Goal: Check status: Check status

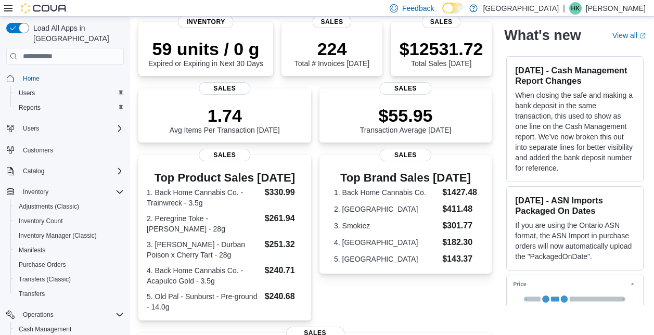
scroll to position [151, 0]
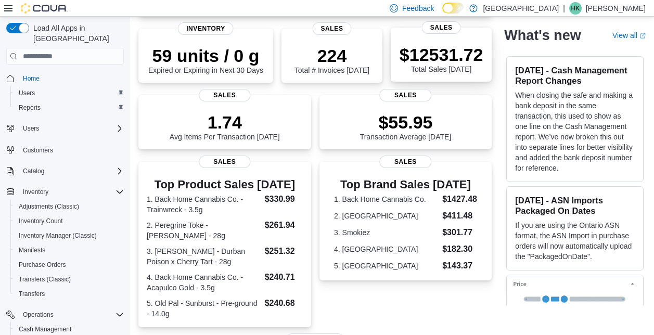
click at [455, 63] on p "$12531.72" at bounding box center [442, 54] width 84 height 21
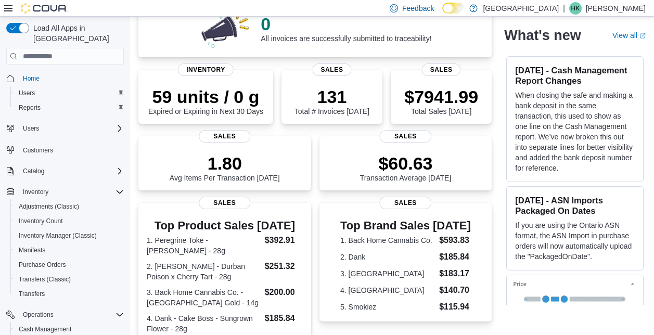
scroll to position [100, 0]
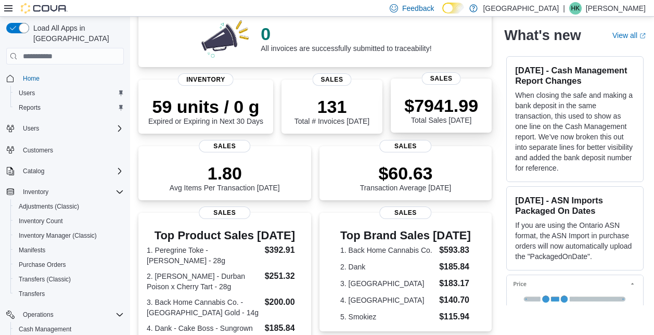
click at [472, 100] on p "$7941.99" at bounding box center [441, 105] width 74 height 21
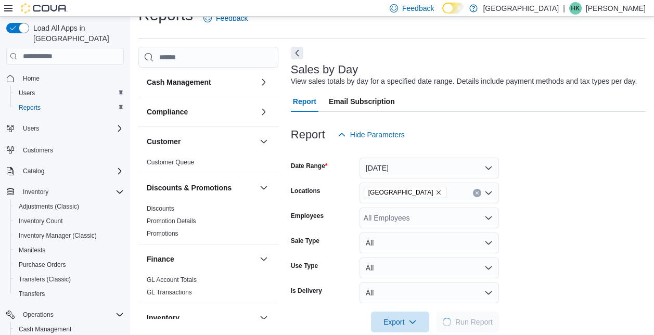
scroll to position [24, 0]
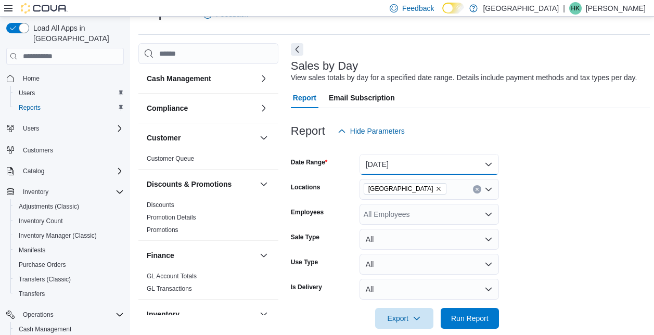
click at [487, 170] on button "Today" at bounding box center [429, 164] width 139 height 21
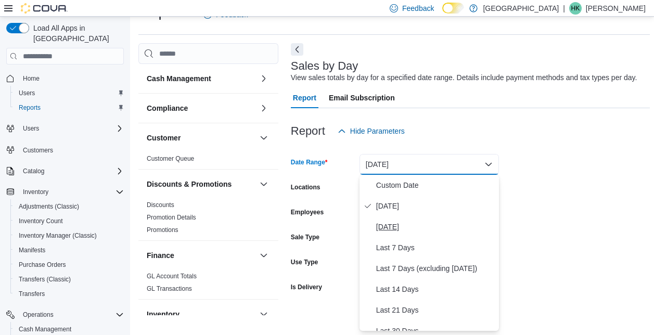
click at [406, 231] on span "Yesterday" at bounding box center [435, 227] width 119 height 12
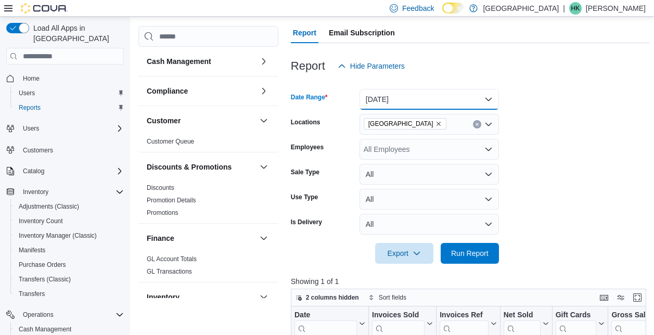
scroll to position [175, 0]
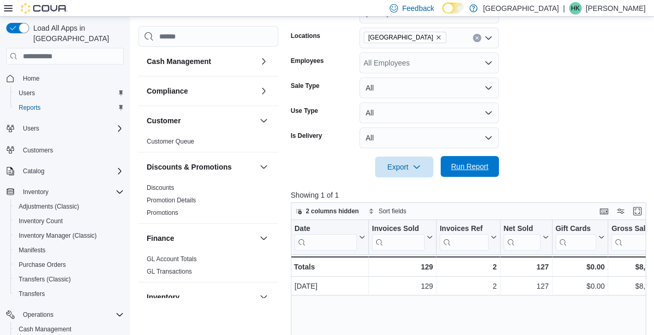
click at [473, 177] on span "Run Report" at bounding box center [470, 166] width 46 height 21
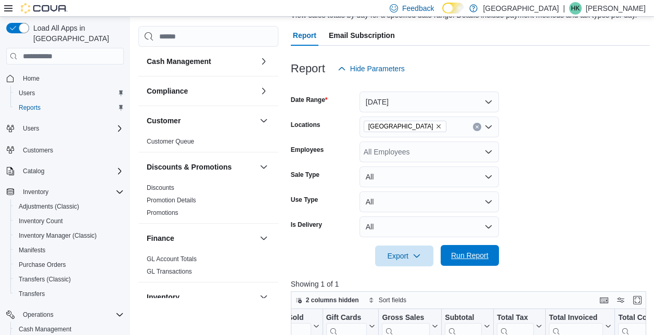
scroll to position [86, 0]
click at [480, 103] on button "Yesterday" at bounding box center [429, 102] width 139 height 21
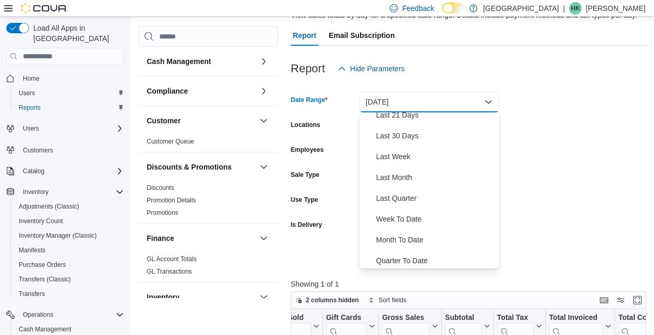
scroll to position [141, 0]
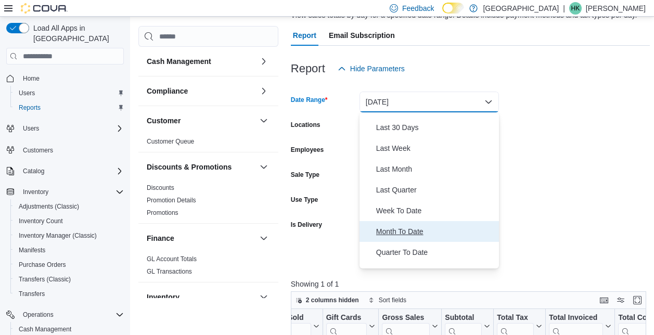
click at [420, 233] on span "Month To Date" at bounding box center [435, 231] width 119 height 12
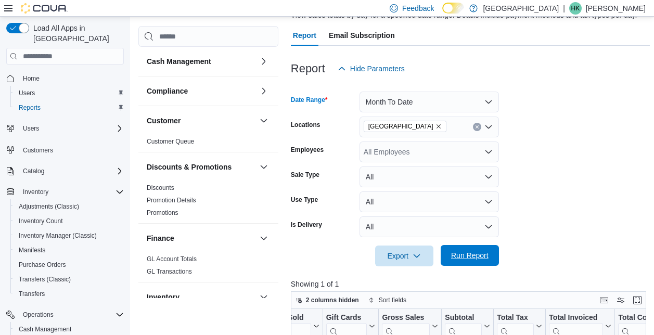
click at [483, 261] on span "Run Report" at bounding box center [470, 255] width 46 height 21
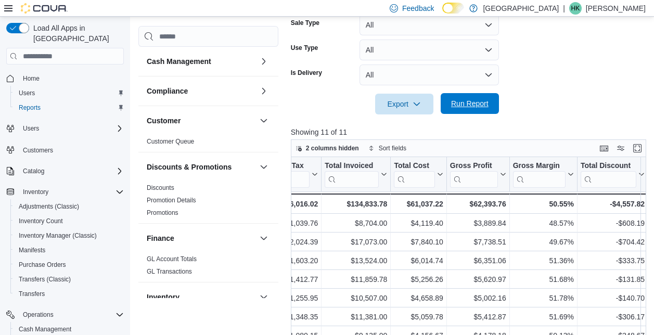
scroll to position [0, 453]
click at [37, 74] on span "Home" at bounding box center [31, 78] width 17 height 8
